Goal: Task Accomplishment & Management: Manage account settings

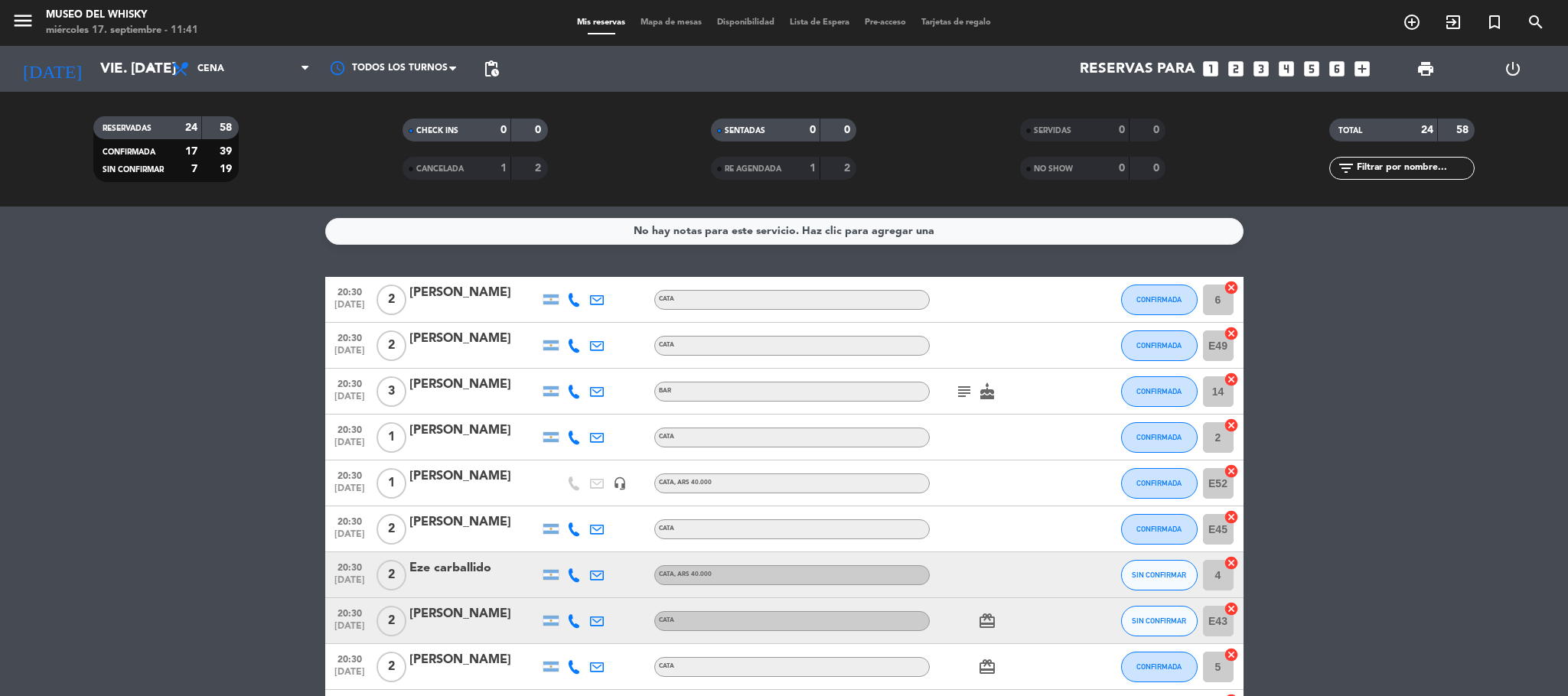
click at [473, 567] on div "Eze carballido" at bounding box center [474, 568] width 130 height 20
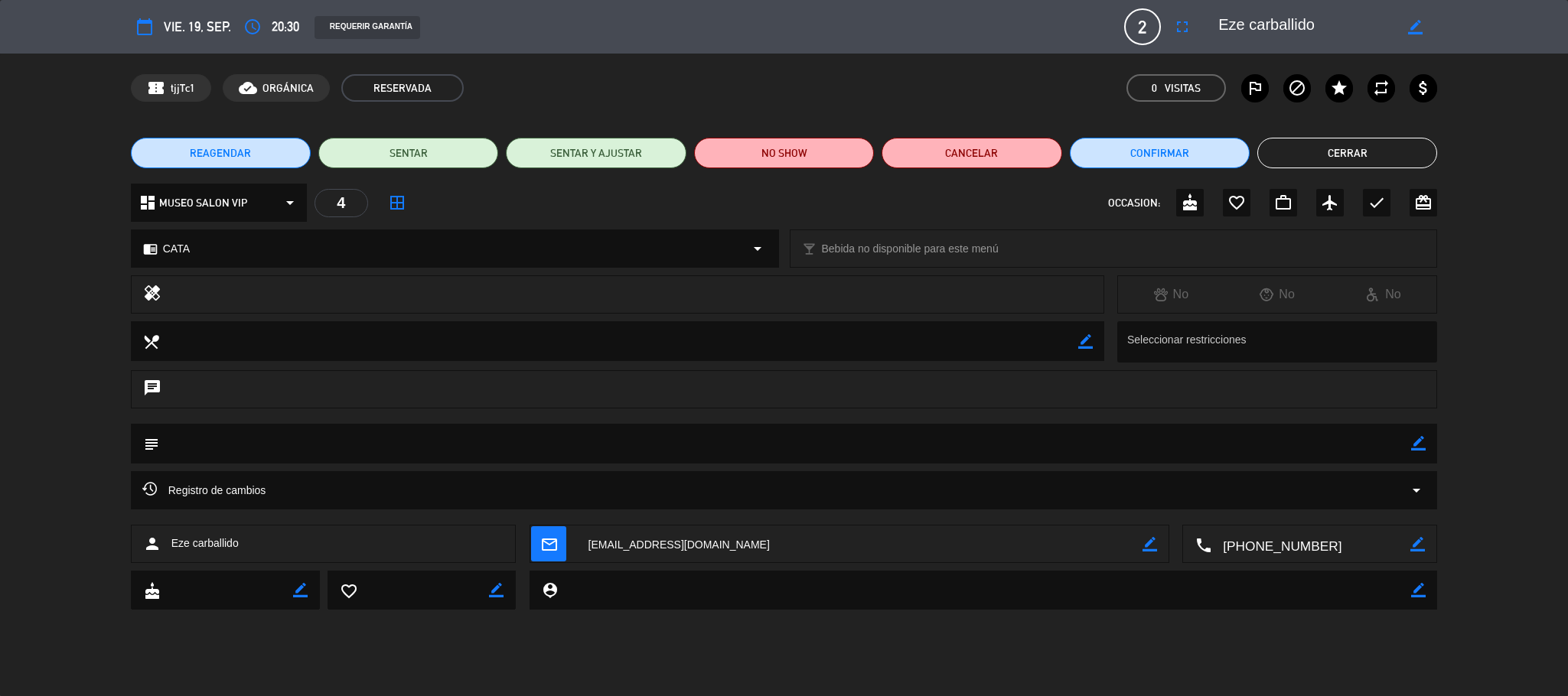
click at [665, 542] on textarea at bounding box center [860, 545] width 566 height 39
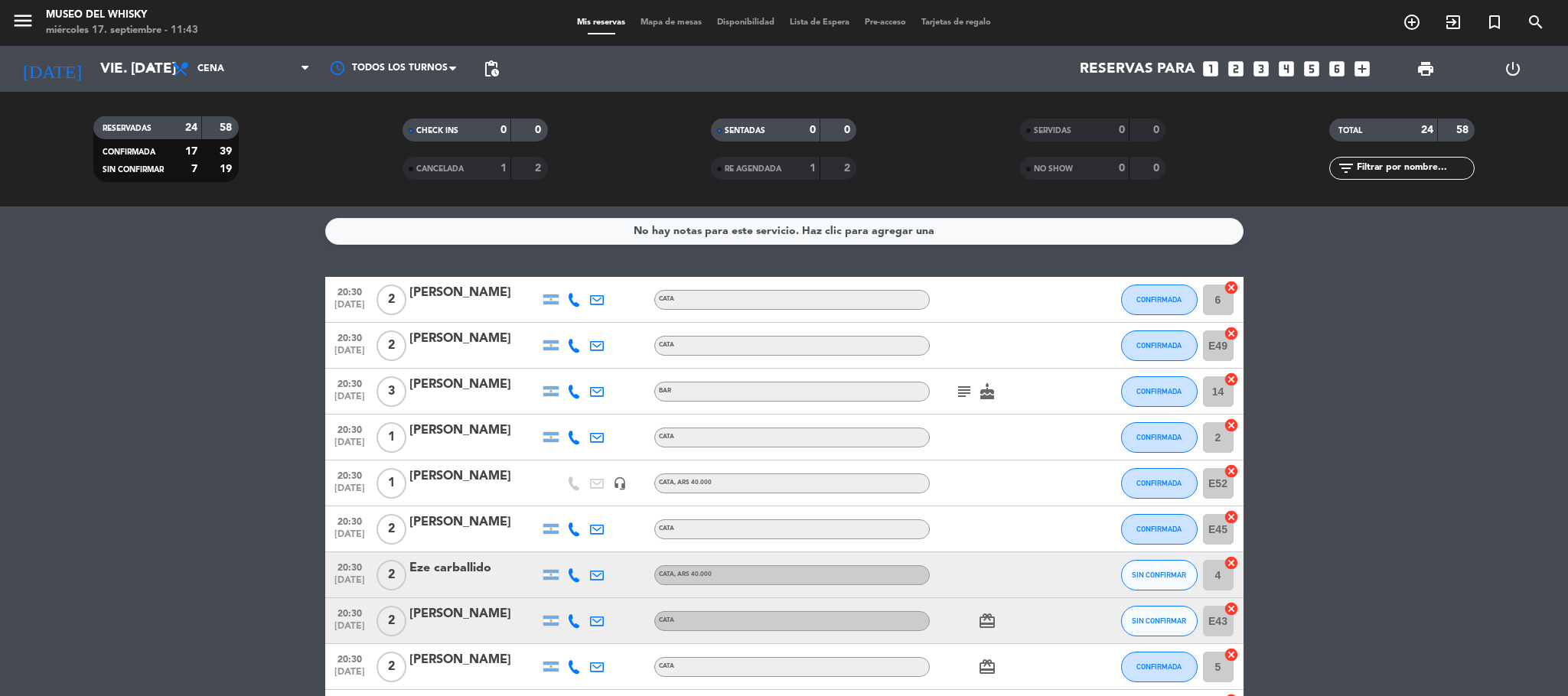
click at [449, 615] on div "[PERSON_NAME]" at bounding box center [474, 614] width 130 height 20
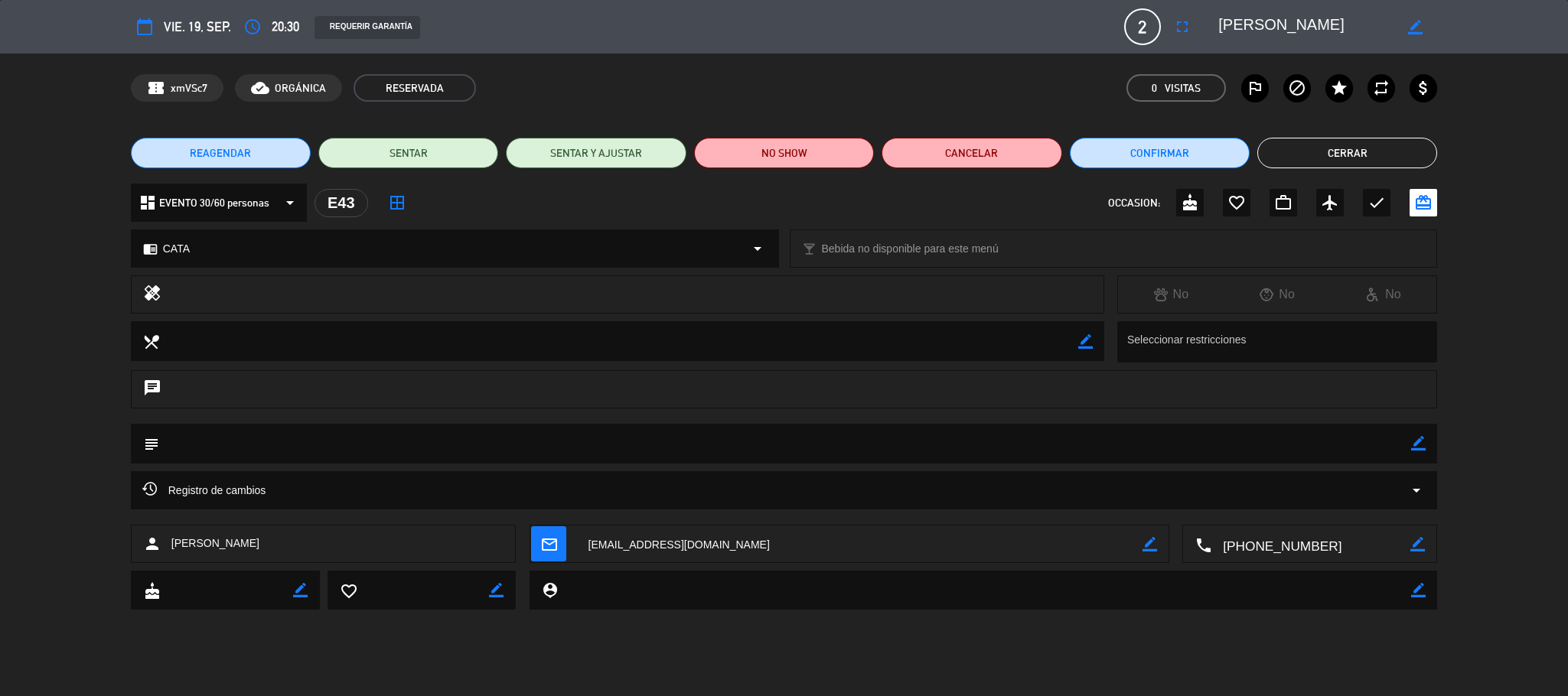
click at [653, 537] on textarea at bounding box center [860, 545] width 566 height 39
